Goal: Check status: Check status

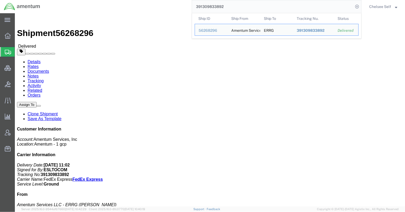
drag, startPoint x: 182, startPoint y: 6, endPoint x: 129, endPoint y: 1, distance: 54.1
click at [129, 1] on div "391309833892 Ship ID Ship From Ship To Tracking Nu. Status Ship ID 56268296 Shi…" at bounding box center [202, 6] width 317 height 13
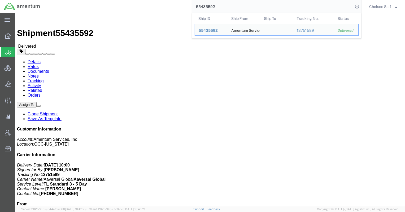
drag, startPoint x: 218, startPoint y: 6, endPoint x: 160, endPoint y: 5, distance: 58.1
click at [160, 4] on div "55435592 Ship ID Ship From Ship To Tracking Nu. Status Ship ID 55435592 Ship Fr…" at bounding box center [202, 6] width 317 height 13
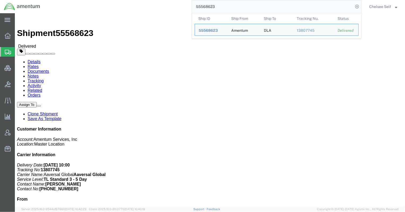
drag, startPoint x: 192, startPoint y: 4, endPoint x: 173, endPoint y: 2, distance: 19.2
click at [173, 2] on div "55568623 Ship ID Ship From Ship To Tracking Nu. Status Ship ID 55568623 Ship Fr…" at bounding box center [202, 6] width 317 height 13
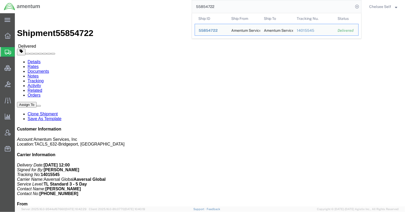
drag, startPoint x: 208, startPoint y: 7, endPoint x: 168, endPoint y: 5, distance: 40.9
click at [168, 5] on div "55854722 Ship ID Ship From Ship To Tracking Nu. Status Ship ID 55854722 Ship Fr…" at bounding box center [202, 6] width 317 height 13
drag, startPoint x: 233, startPoint y: 6, endPoint x: 151, endPoint y: 2, distance: 81.8
click at [151, 2] on div "55862242 Ship ID Ship From Ship To Tracking Nu. Status Ship ID 55862242 Ship Fr…" at bounding box center [202, 6] width 317 height 13
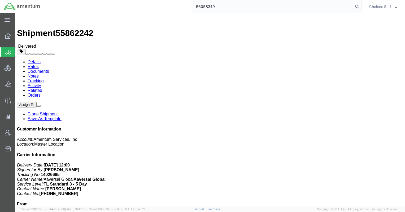
type input "56058249"
